Goal: Transaction & Acquisition: Download file/media

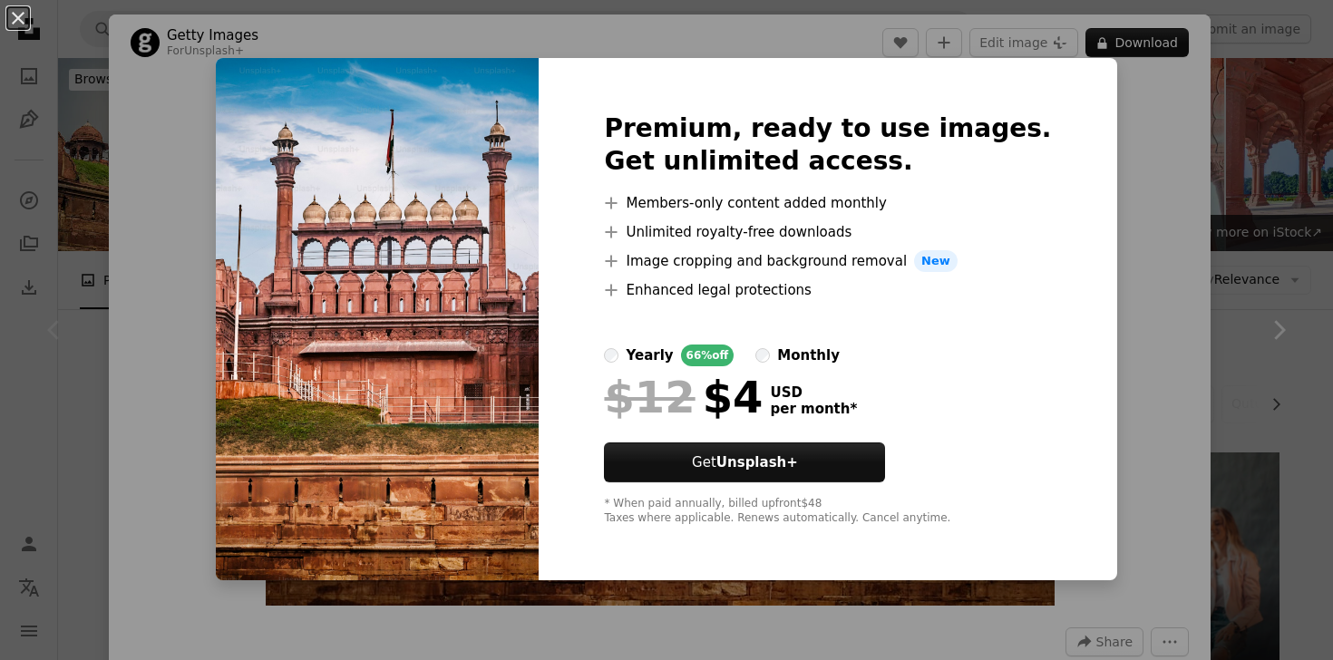
scroll to position [181, 0]
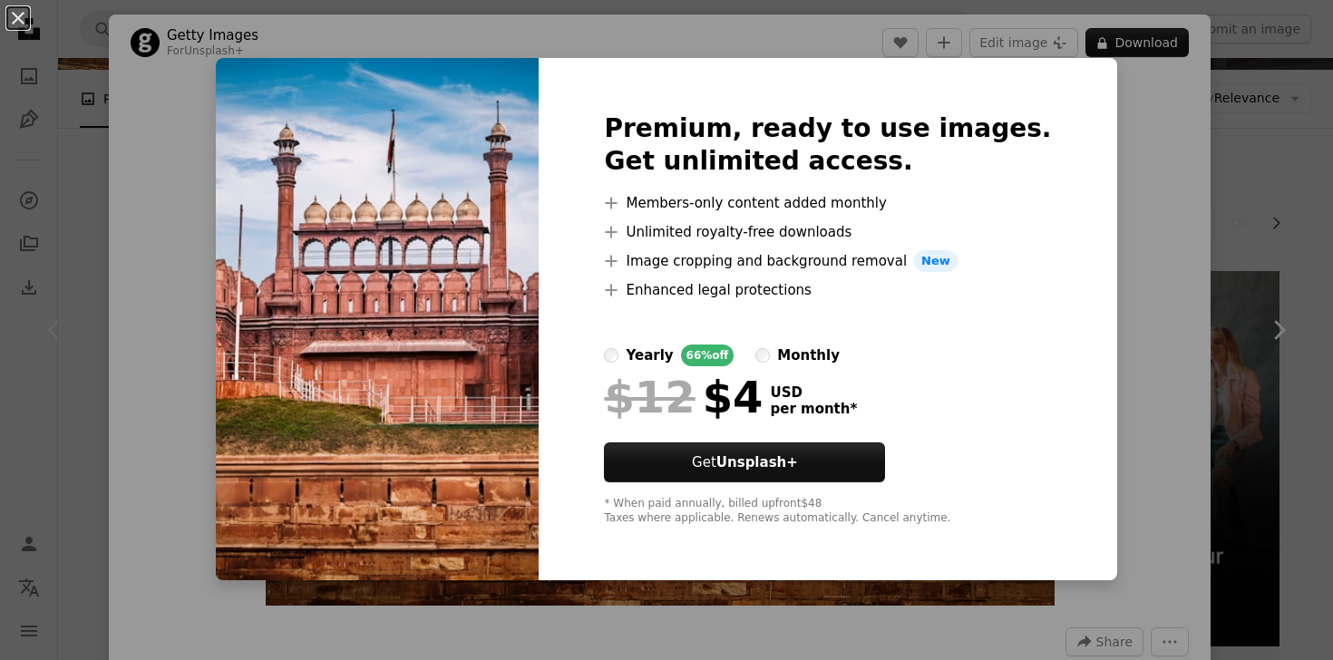
click at [1111, 132] on div "An X shape Premium, ready to use images. Get unlimited access. A plus sign Memb…" at bounding box center [666, 330] width 1333 height 660
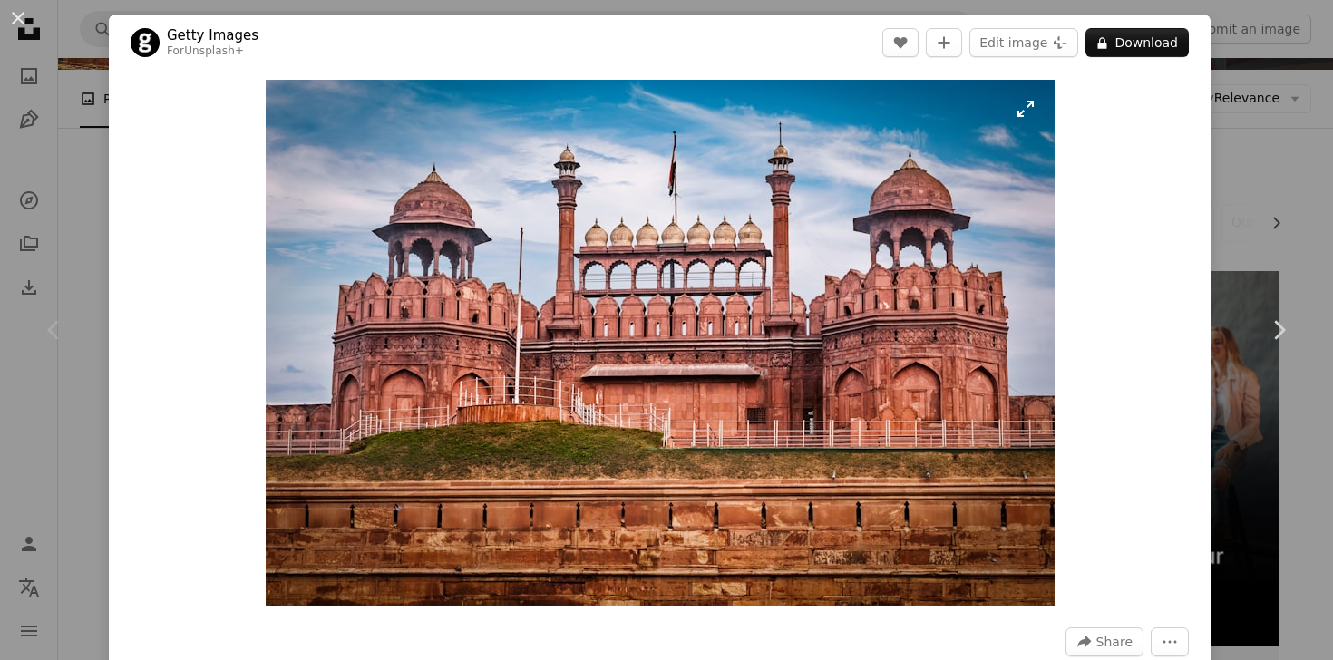
click at [863, 233] on img "Zoom in on this image" at bounding box center [660, 343] width 789 height 526
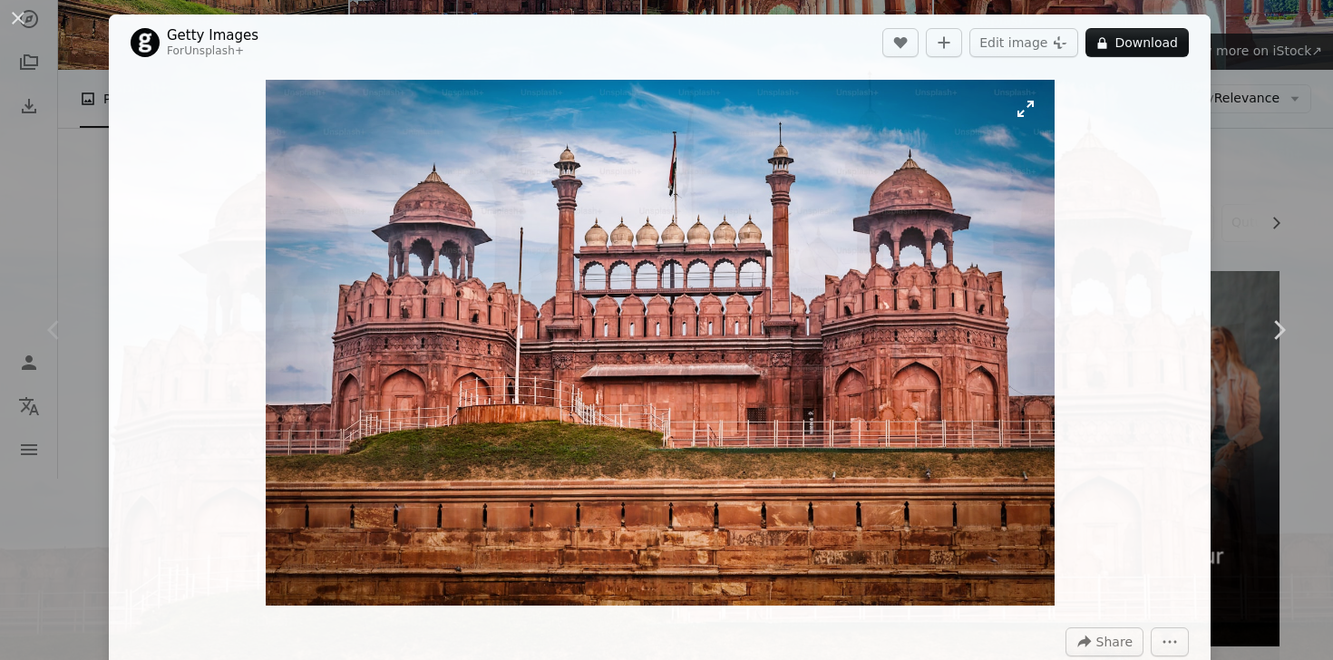
scroll to position [114, 0]
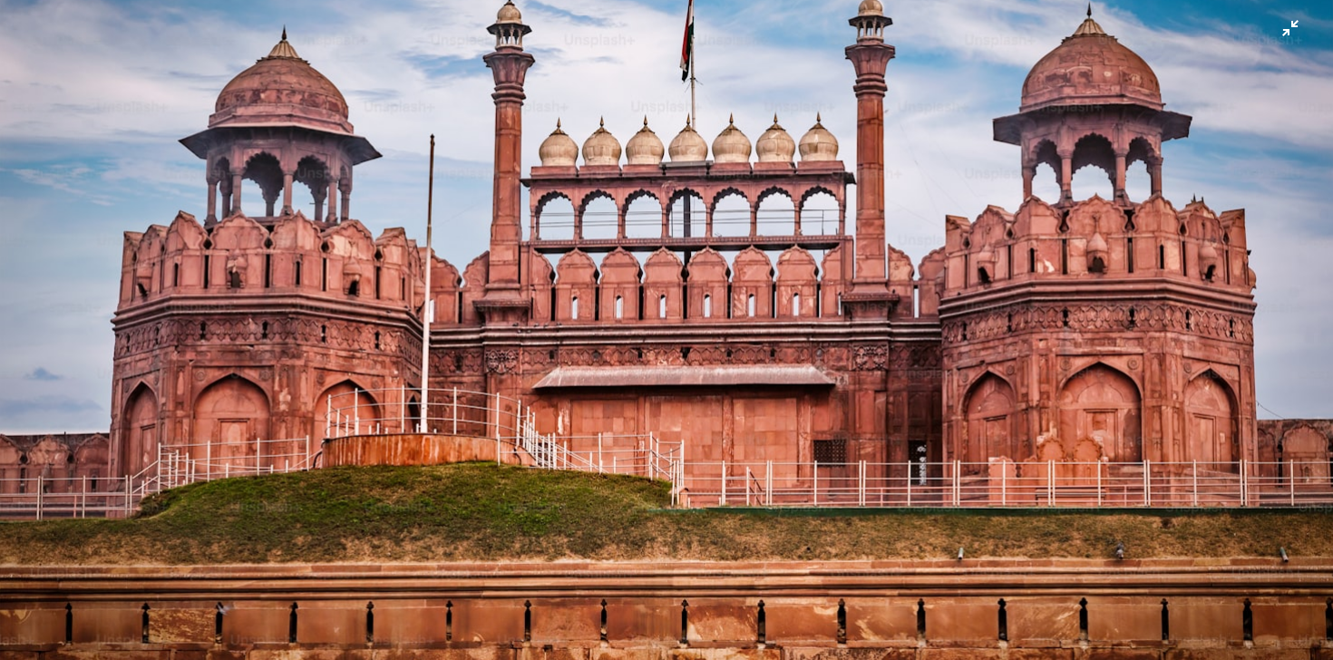
click at [683, 246] on img "Zoom out on this image" at bounding box center [666, 329] width 1334 height 889
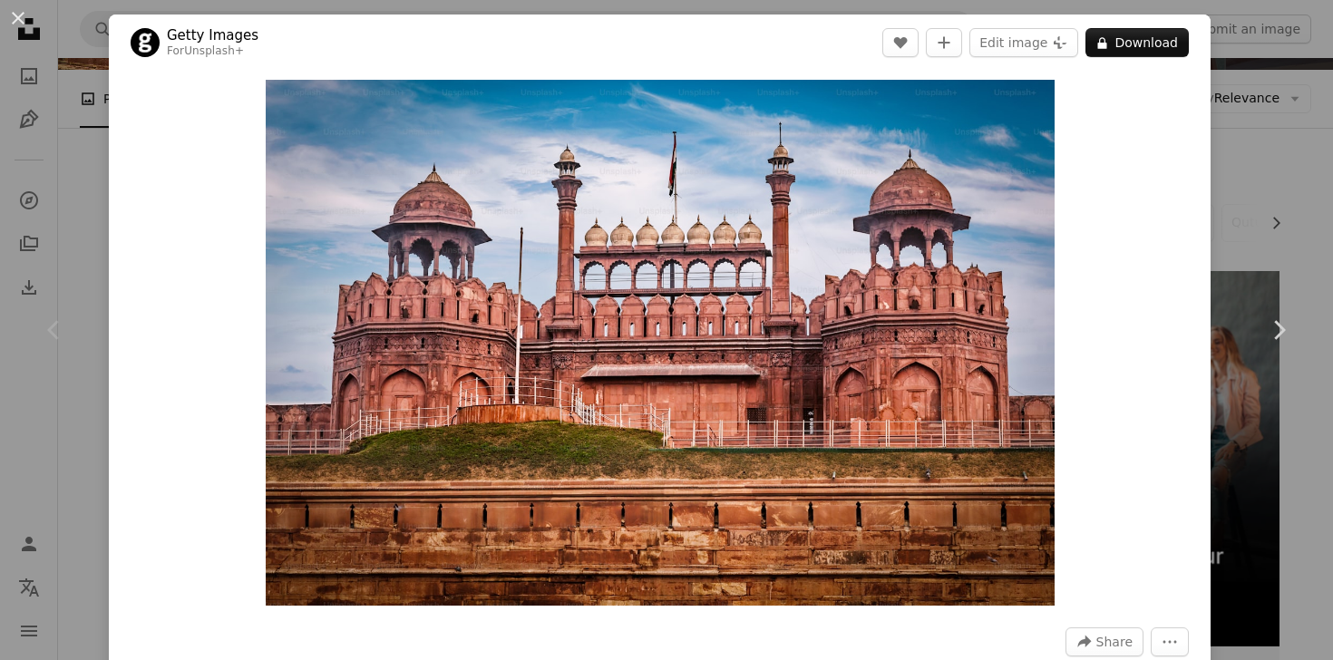
click at [683, 246] on img "Zoom in on this image" at bounding box center [660, 343] width 789 height 526
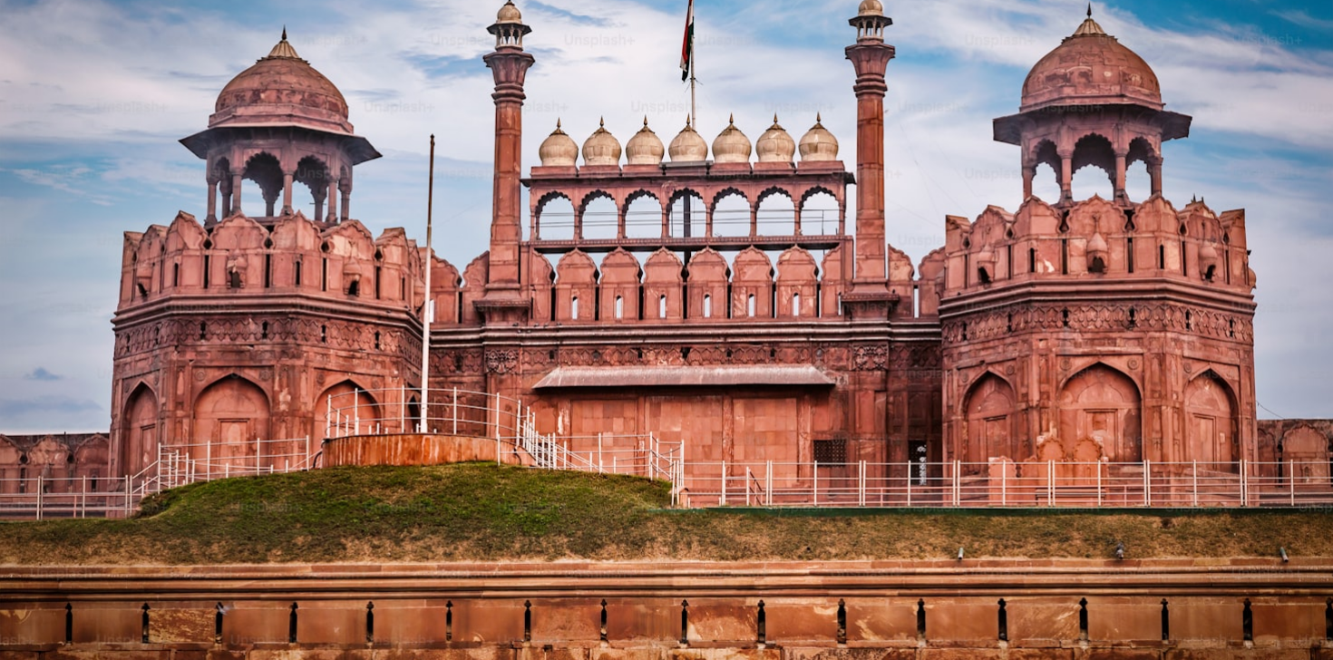
click at [683, 246] on img "Zoom out on this image" at bounding box center [666, 329] width 1334 height 889
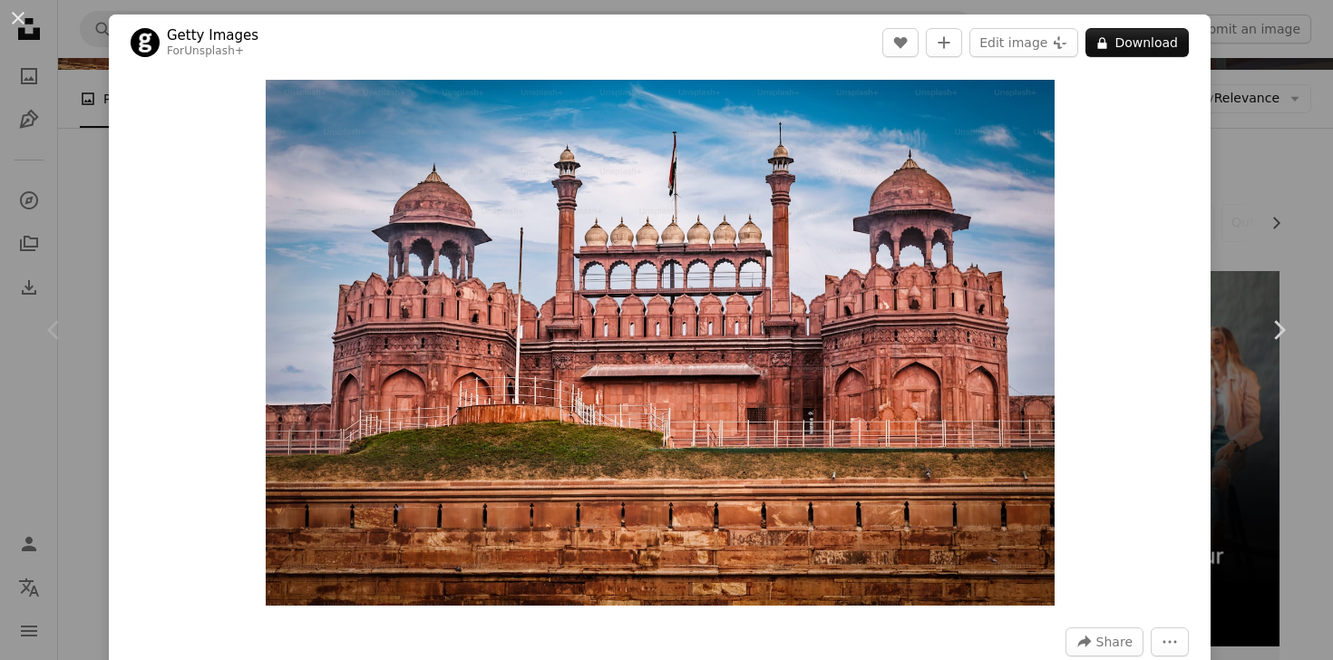
click at [683, 246] on img "Zoom in on this image" at bounding box center [660, 343] width 789 height 526
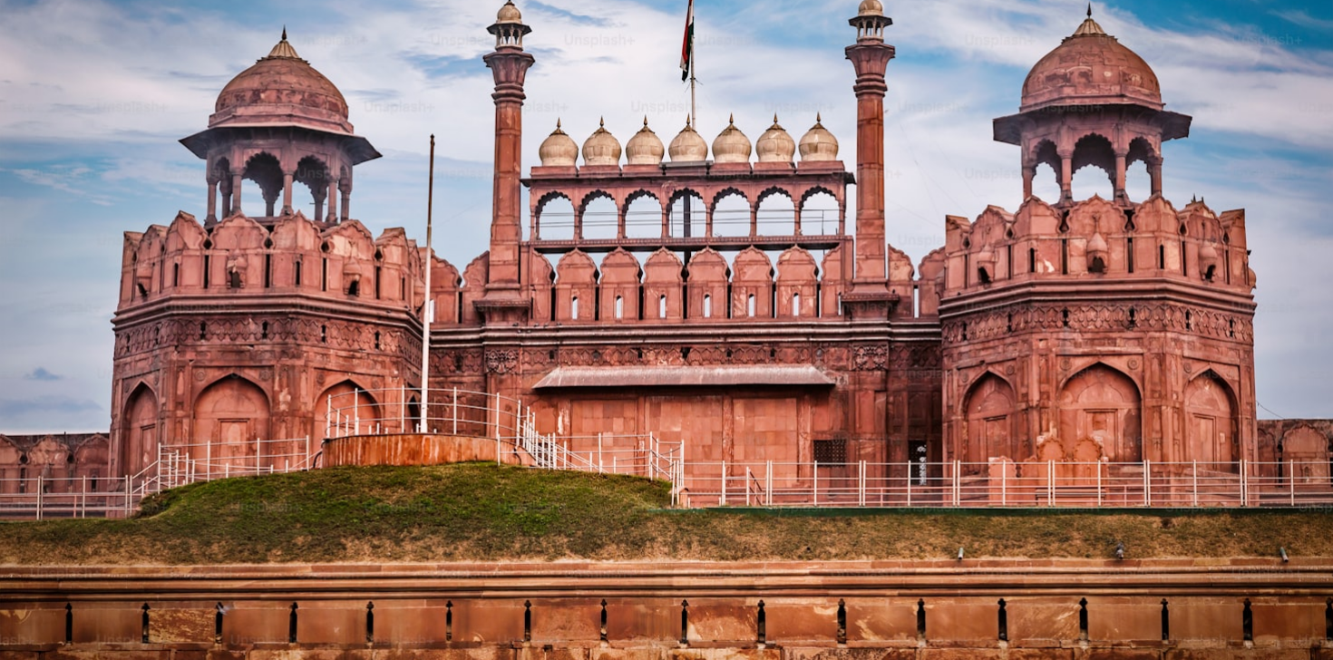
click at [683, 246] on img "Zoom out on this image" at bounding box center [666, 329] width 1334 height 889
